Goal: Task Accomplishment & Management: Manage account settings

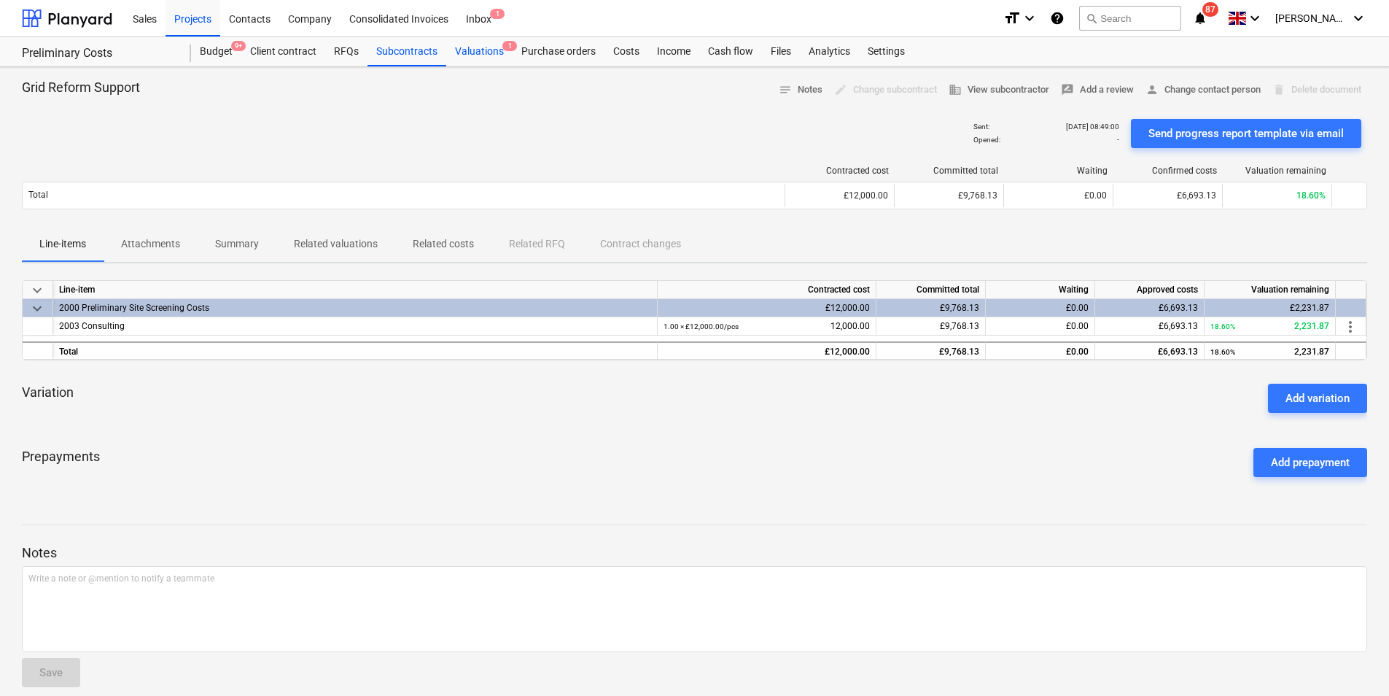
click at [491, 50] on div "Valuations 1" at bounding box center [479, 51] width 66 height 29
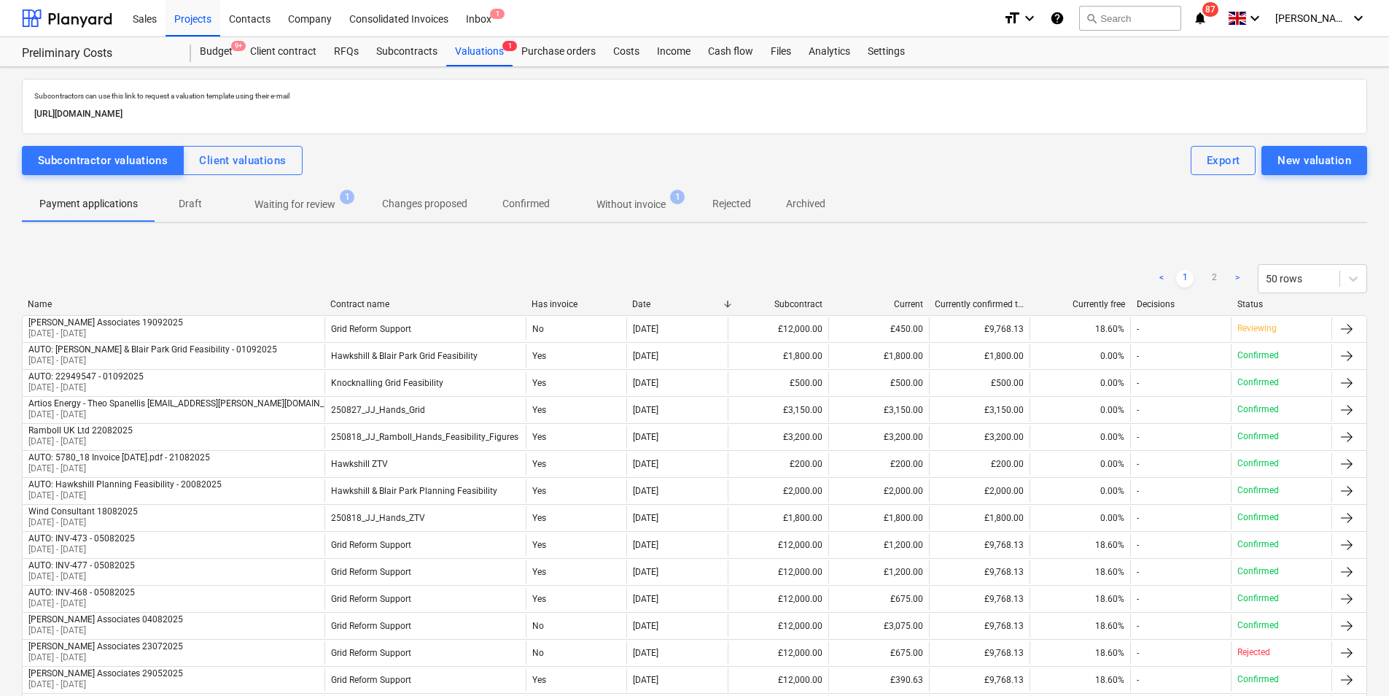
click at [295, 195] on span "Waiting for review 1" at bounding box center [294, 204] width 139 height 26
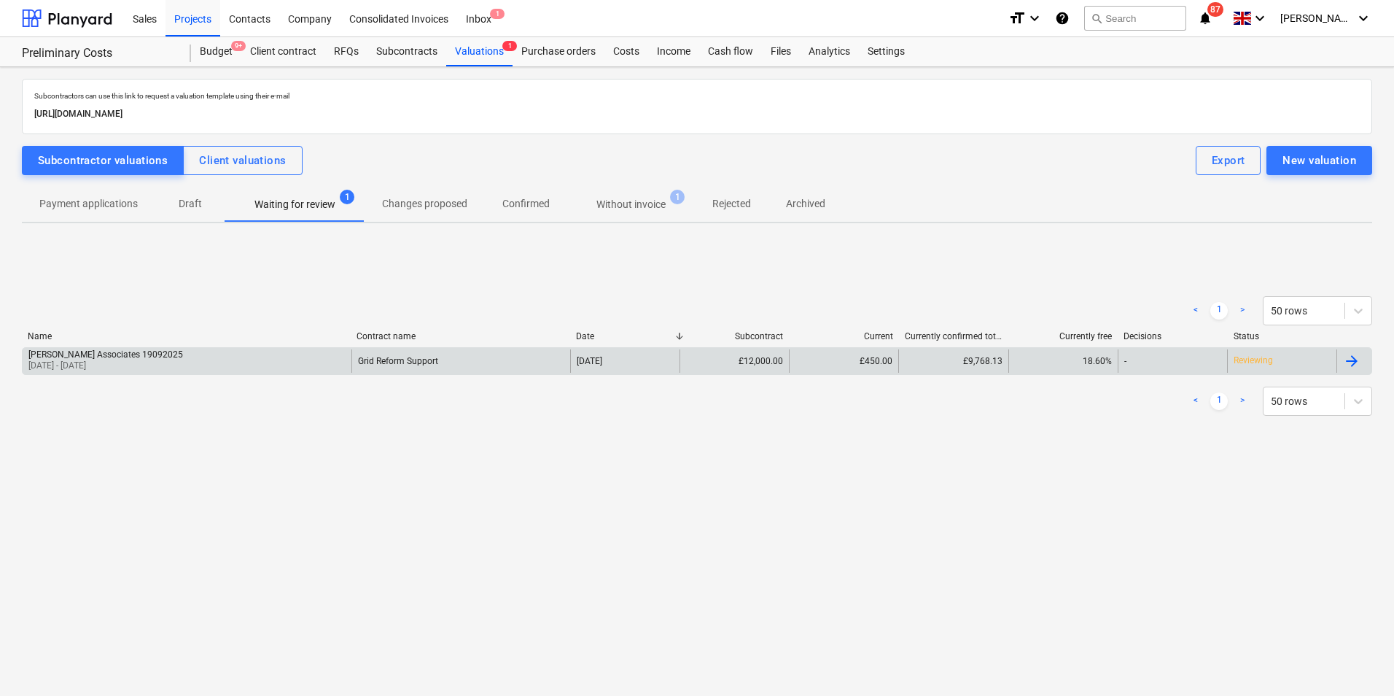
click at [1362, 360] on div at bounding box center [1354, 360] width 35 height 23
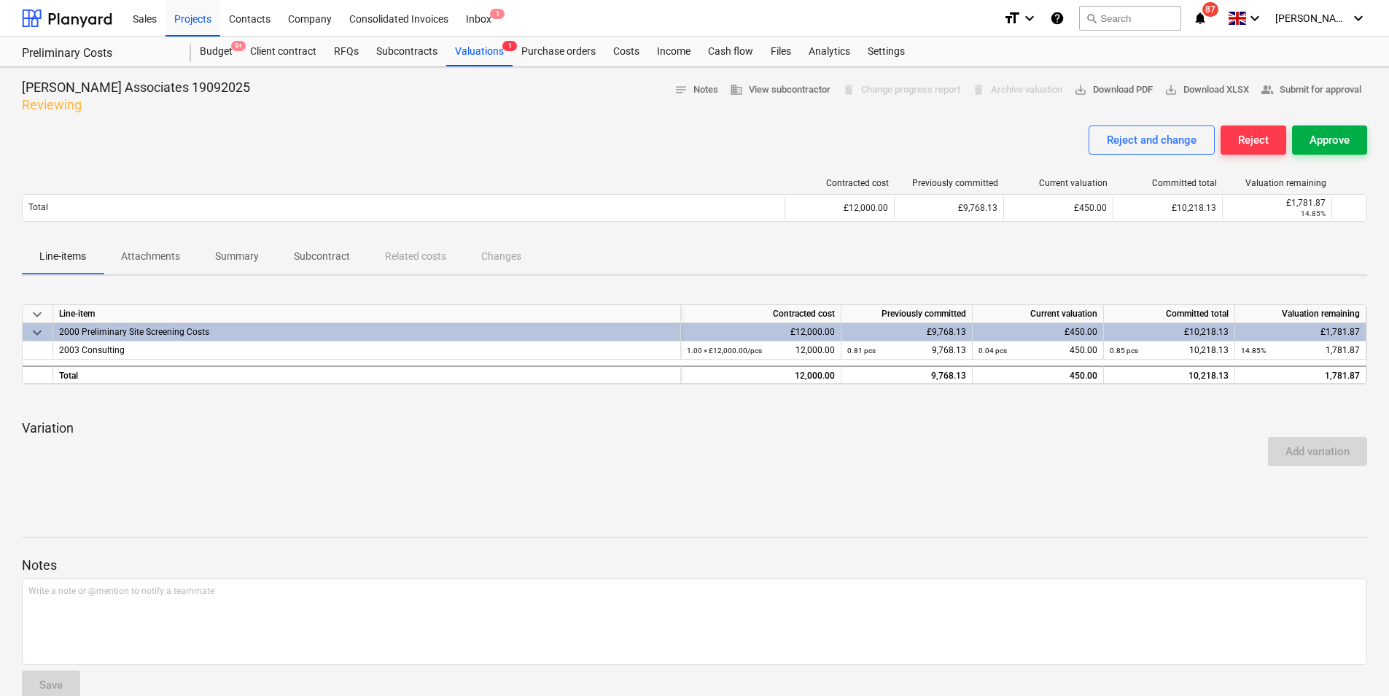
click at [1337, 136] on div "Approve" at bounding box center [1330, 140] width 40 height 19
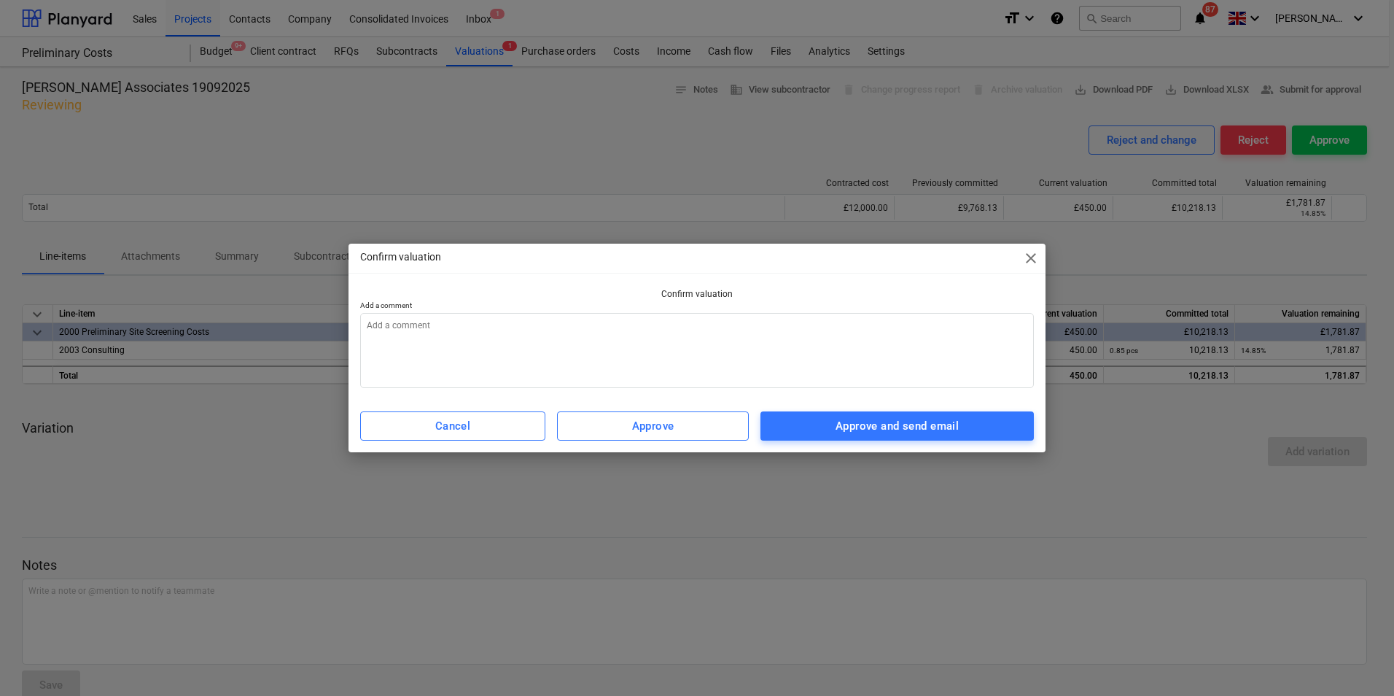
click at [910, 446] on div "Cancel Approve Approve and send email" at bounding box center [696, 425] width 691 height 41
click at [890, 427] on div "Approve and send email" at bounding box center [897, 425] width 123 height 19
type textarea "x"
